Goal: Task Accomplishment & Management: Complete application form

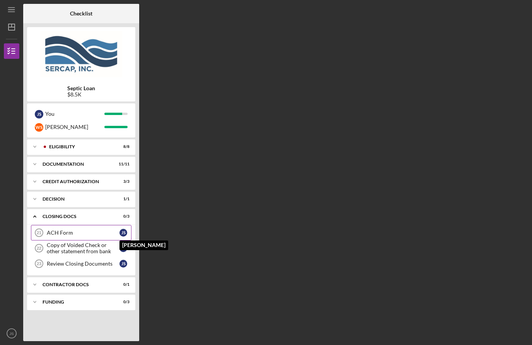
click at [121, 232] on div "J S" at bounding box center [124, 233] width 8 height 8
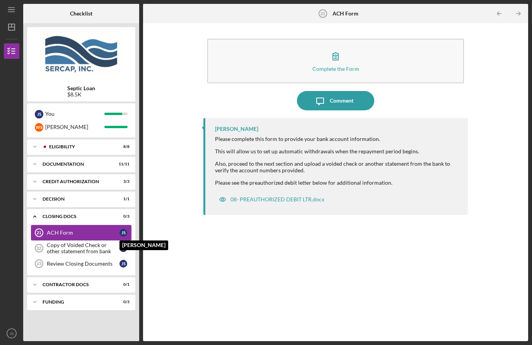
scroll to position [27, 0]
click at [289, 196] on div "08- PREAUTHORIZED DEBIT LTR.docx" at bounding box center [278, 199] width 94 height 6
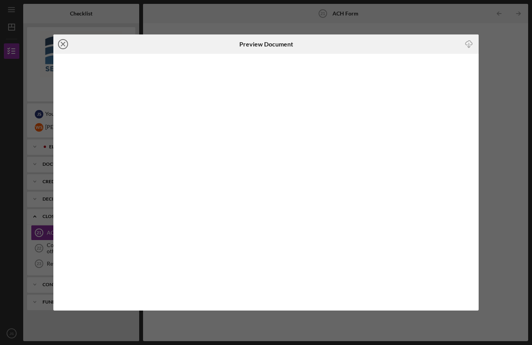
click at [68, 40] on icon "Icon/Close" at bounding box center [62, 43] width 19 height 19
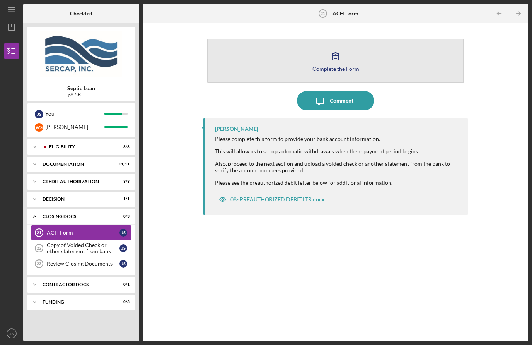
click at [288, 40] on button "Complete the Form Form" at bounding box center [335, 61] width 257 height 45
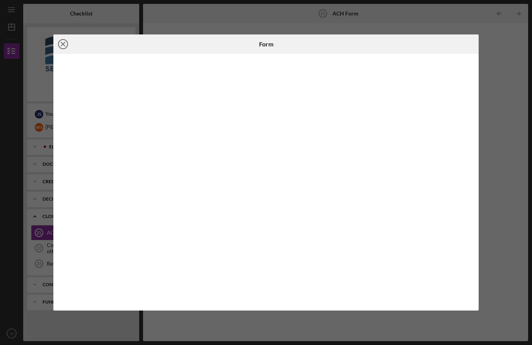
click at [61, 41] on icon "Icon/Close" at bounding box center [62, 43] width 19 height 19
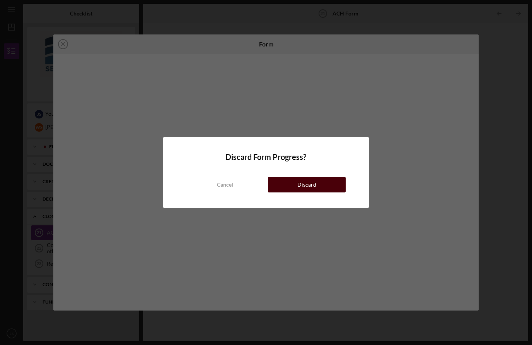
click at [294, 182] on button "Discard" at bounding box center [307, 184] width 78 height 15
